Goal: Find specific page/section: Find specific page/section

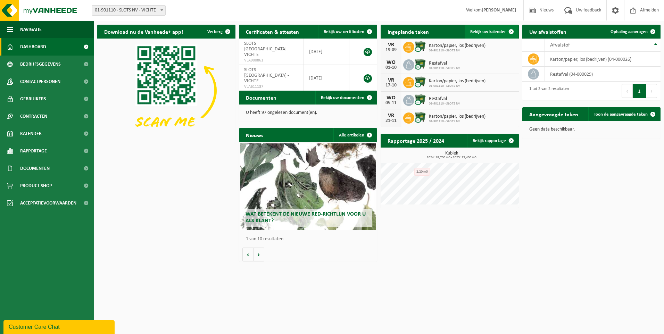
click at [480, 30] on span "Bekijk uw kalender" at bounding box center [489, 32] width 36 height 5
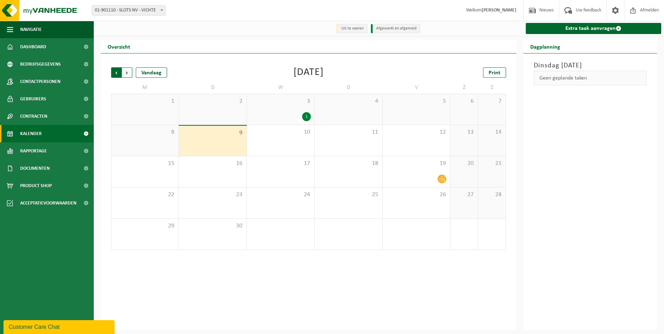
click at [130, 72] on span "Volgende" at bounding box center [127, 72] width 10 height 10
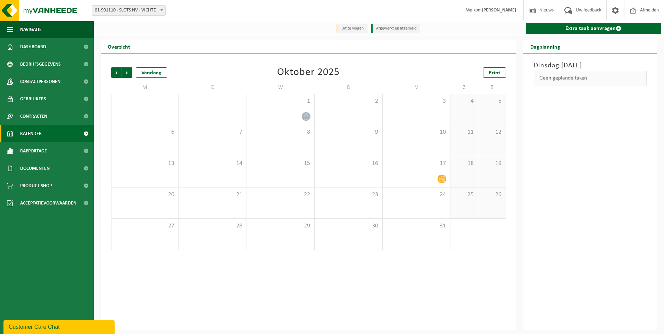
click at [130, 72] on span "Volgende" at bounding box center [127, 72] width 10 height 10
